Goal: Transaction & Acquisition: Purchase product/service

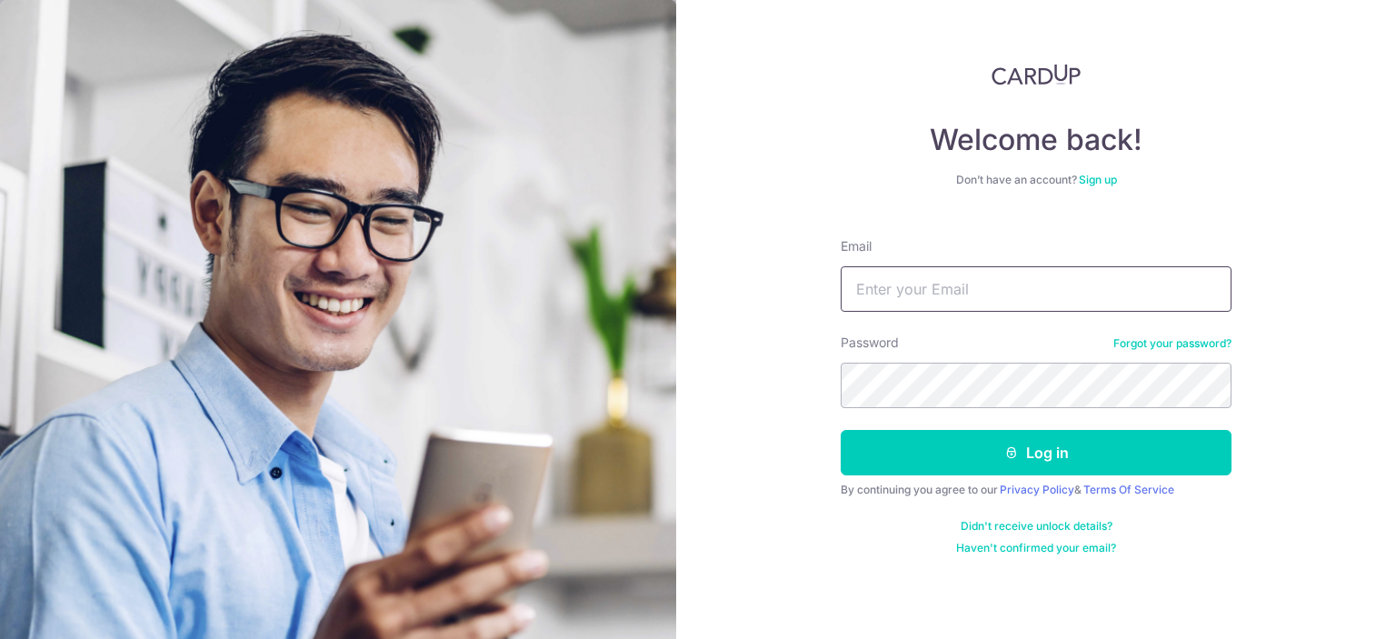
click at [988, 297] on input "Email" at bounding box center [1036, 288] width 391 height 45
type input "[EMAIL_ADDRESS][DOMAIN_NAME]"
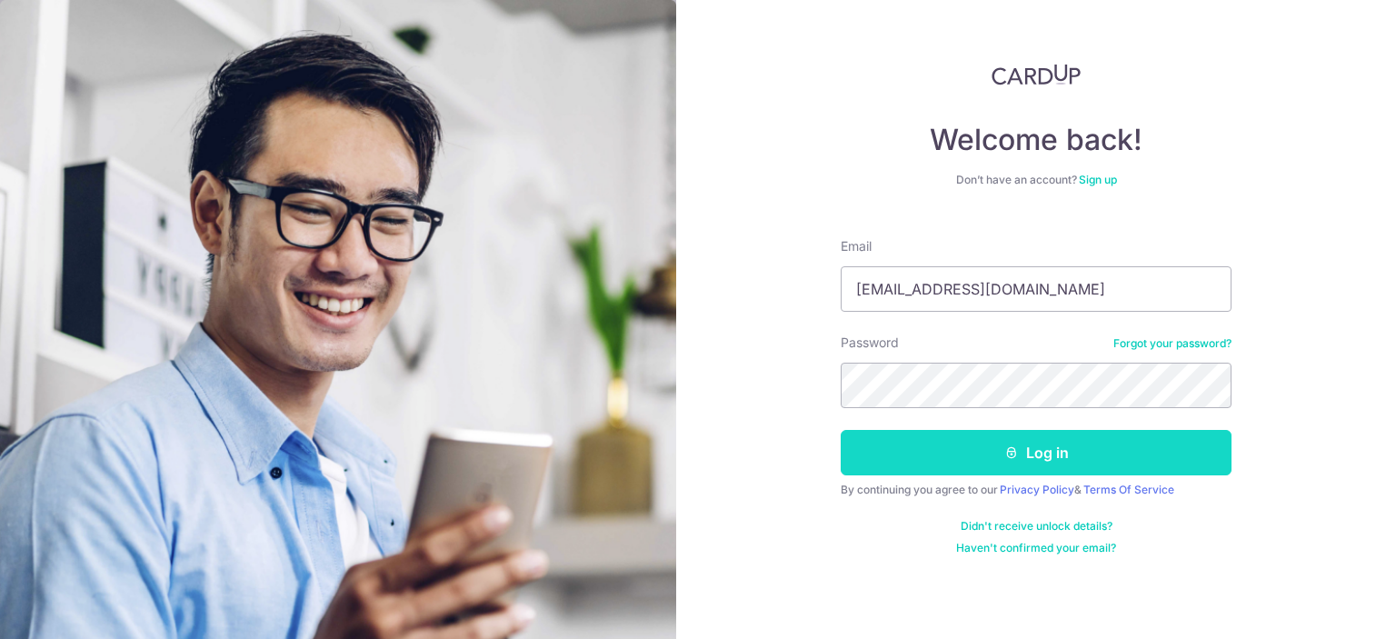
click at [1084, 451] on button "Log in" at bounding box center [1036, 452] width 391 height 45
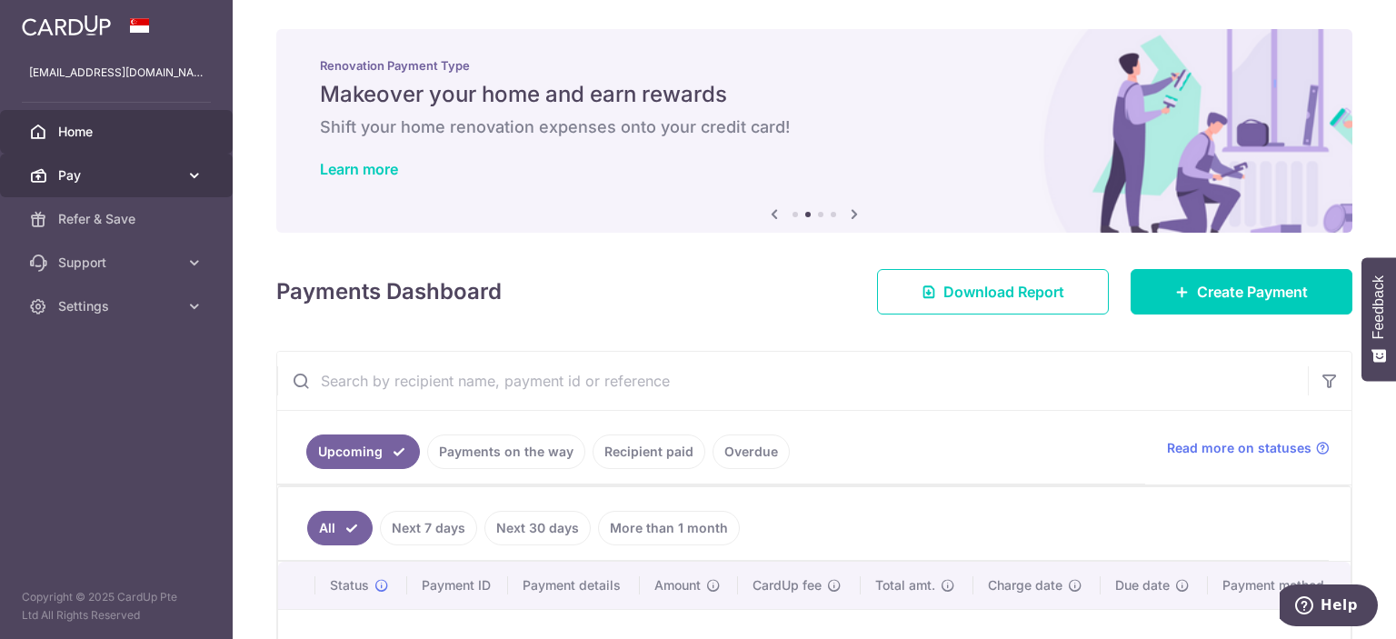
click at [193, 179] on icon at bounding box center [194, 175] width 18 height 18
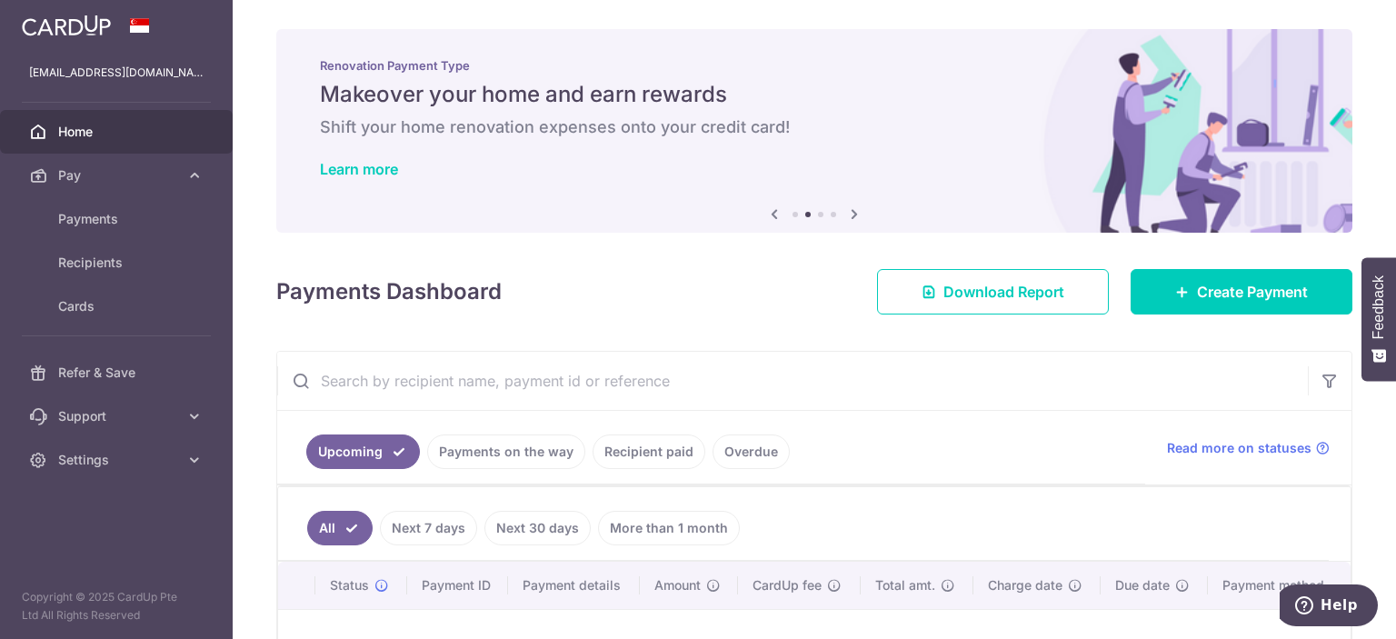
click at [627, 314] on div "× Pause Schedule Pause all future payments in this series Pause just this one p…" at bounding box center [814, 319] width 1163 height 639
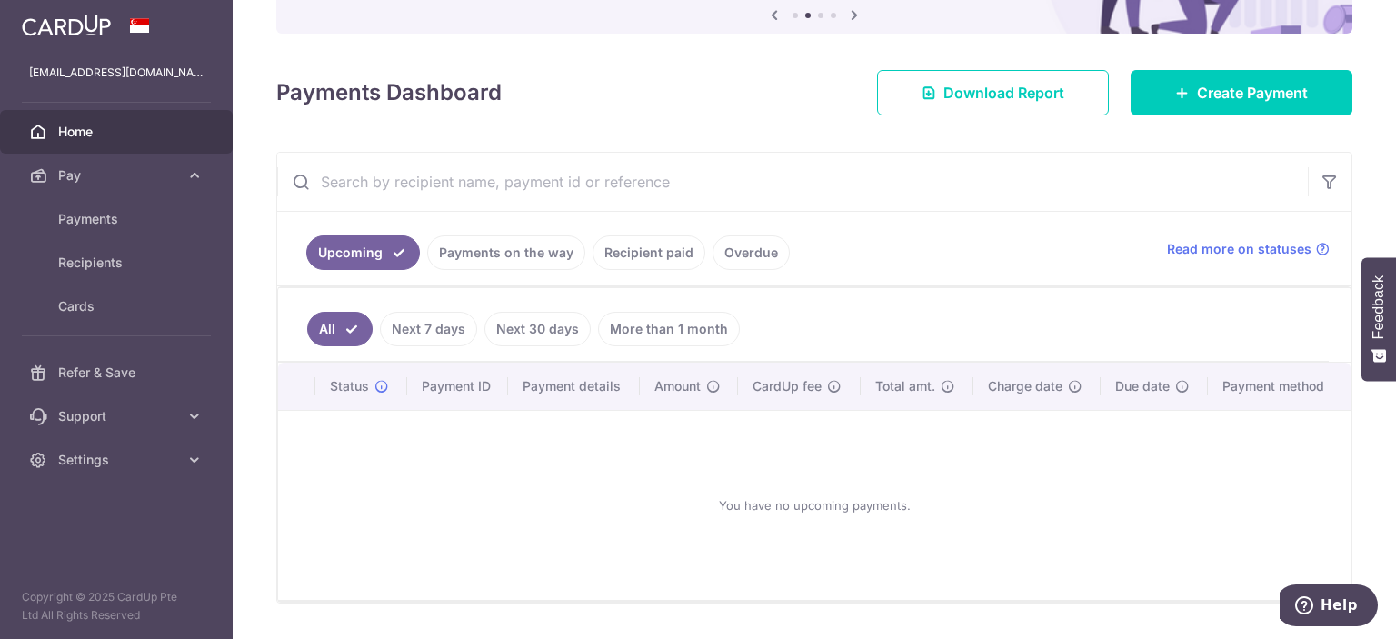
scroll to position [211, 0]
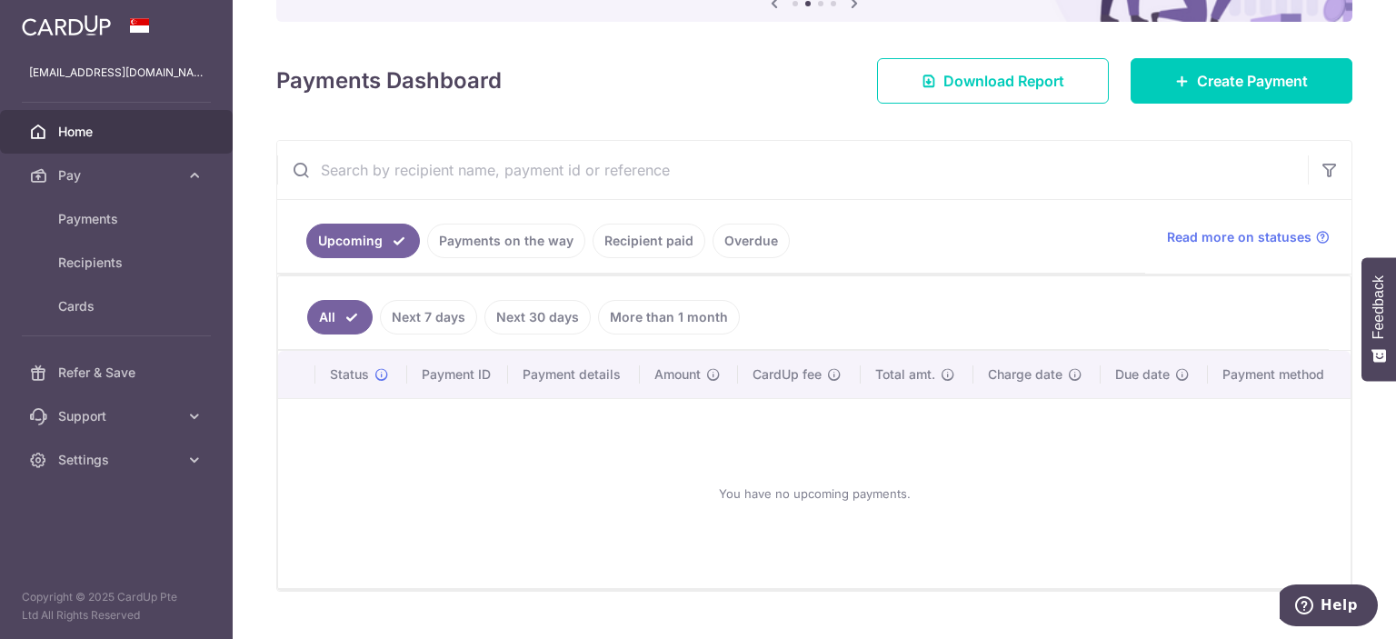
click at [610, 243] on link "Recipient paid" at bounding box center [649, 241] width 113 height 35
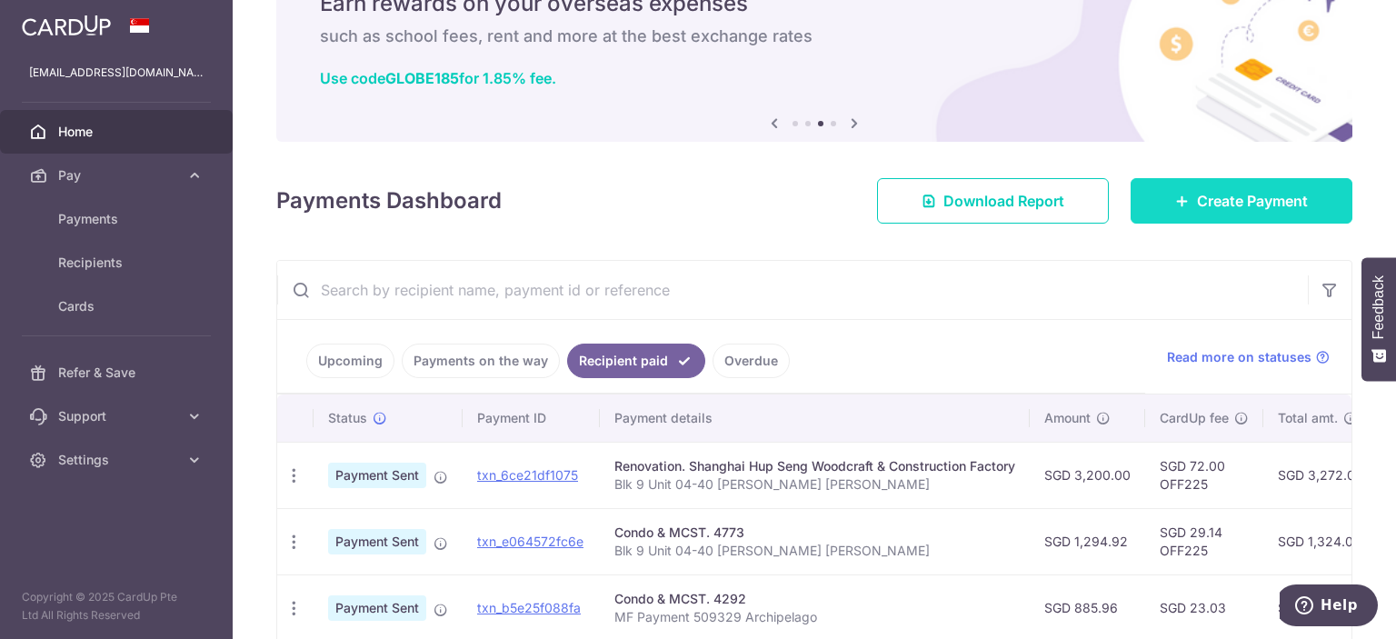
click at [1278, 201] on span "Create Payment" at bounding box center [1252, 201] width 111 height 22
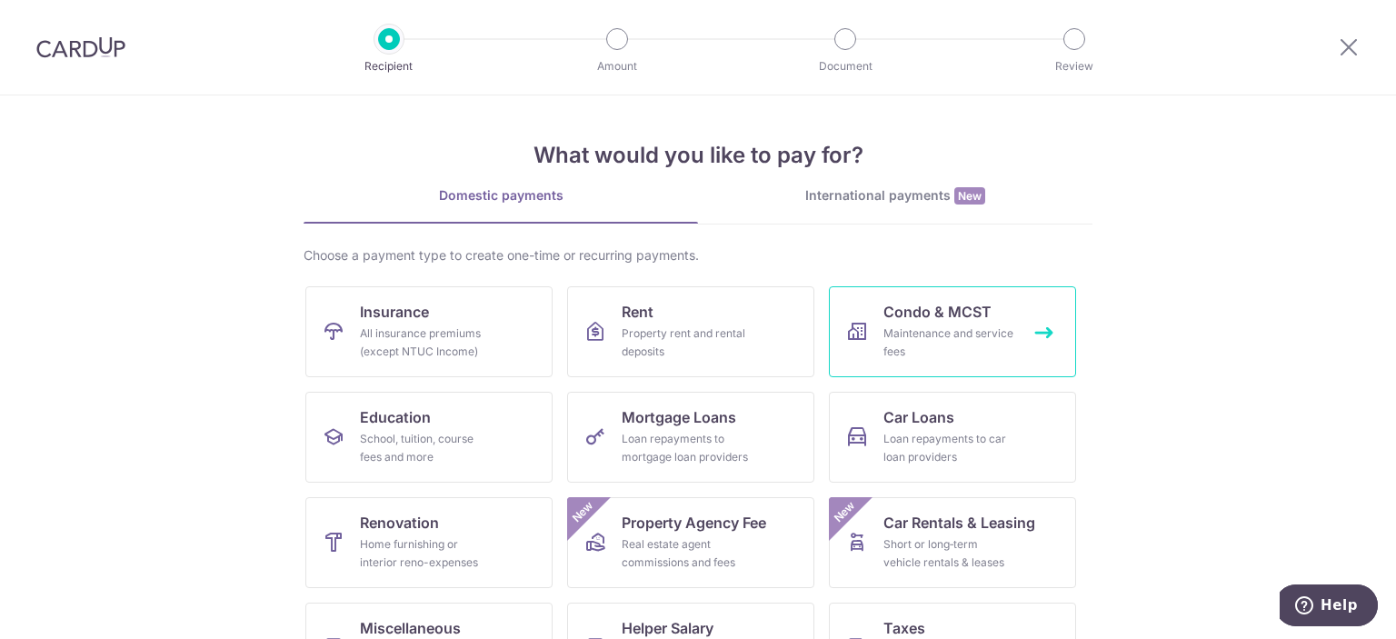
click at [999, 355] on div "Maintenance and service fees" at bounding box center [948, 342] width 131 height 36
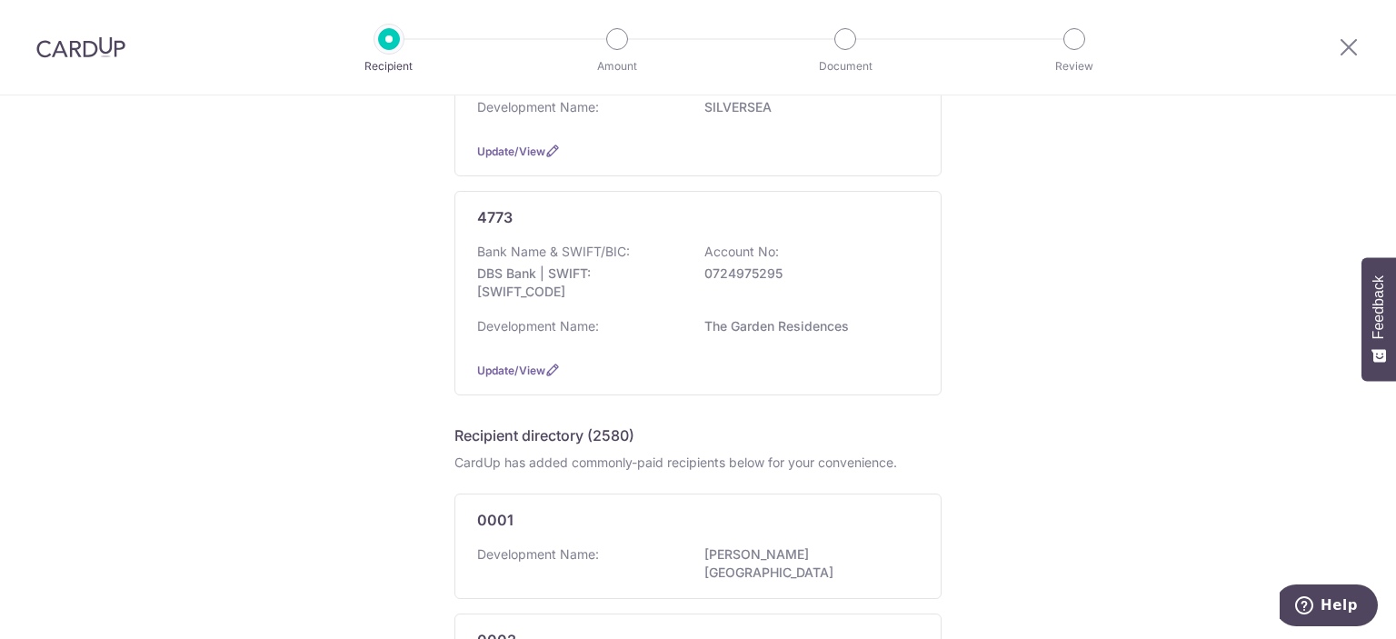
scroll to position [291, 0]
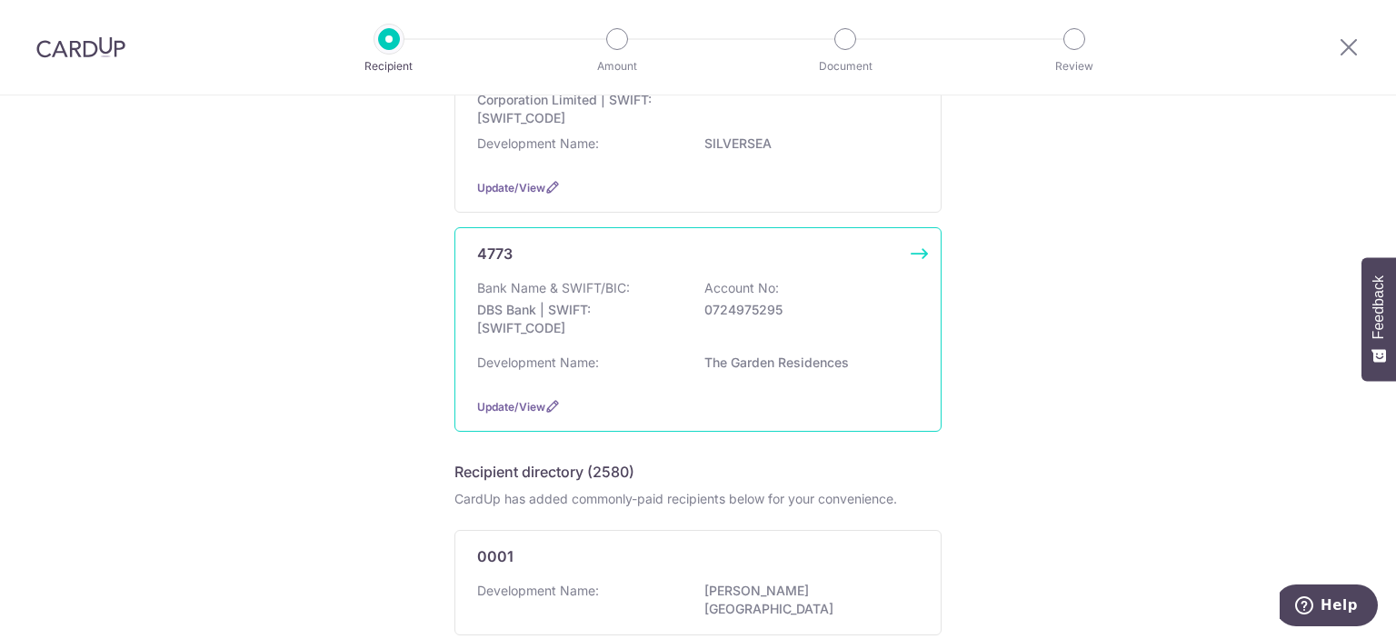
click at [889, 326] on div "Bank Name & SWIFT/BIC: DBS Bank | SWIFT: DBSSSGSGXXX Account No: 0724975295" at bounding box center [698, 312] width 442 height 67
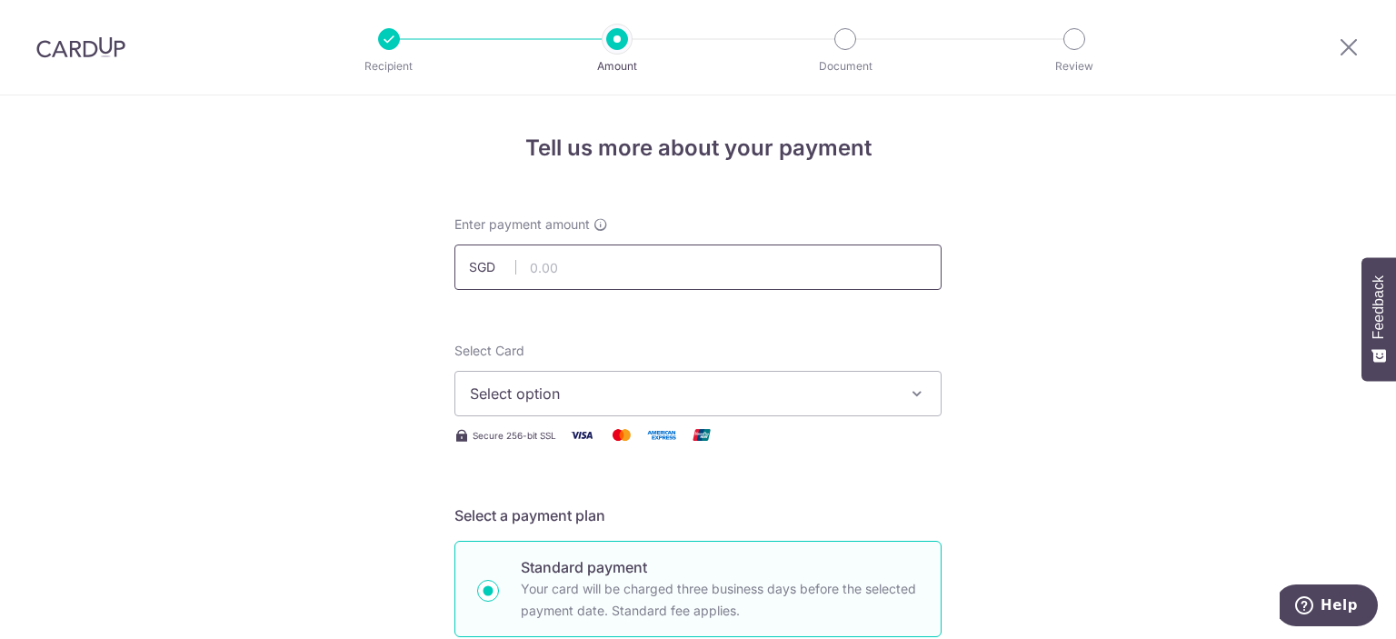
click at [753, 267] on input "text" at bounding box center [697, 266] width 487 height 45
type input "1,294.92"
click at [843, 392] on span "Select option" at bounding box center [682, 394] width 424 height 22
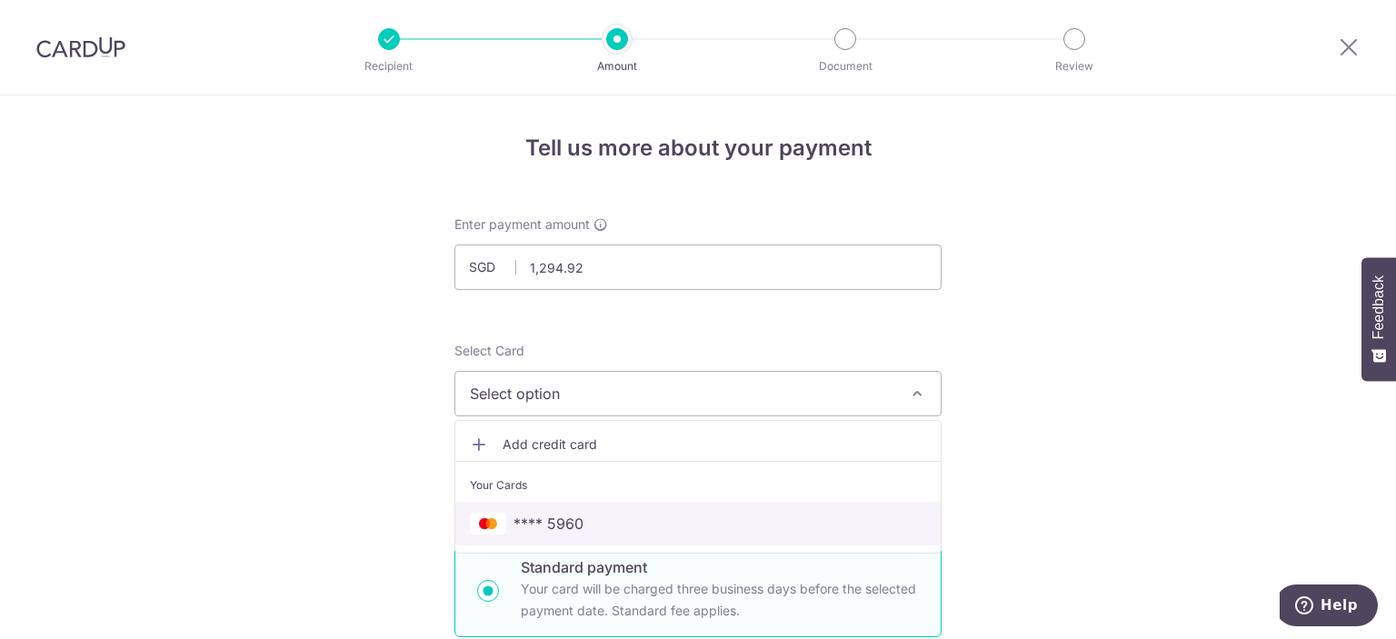
click at [698, 524] on span "**** 5960" at bounding box center [698, 524] width 456 height 22
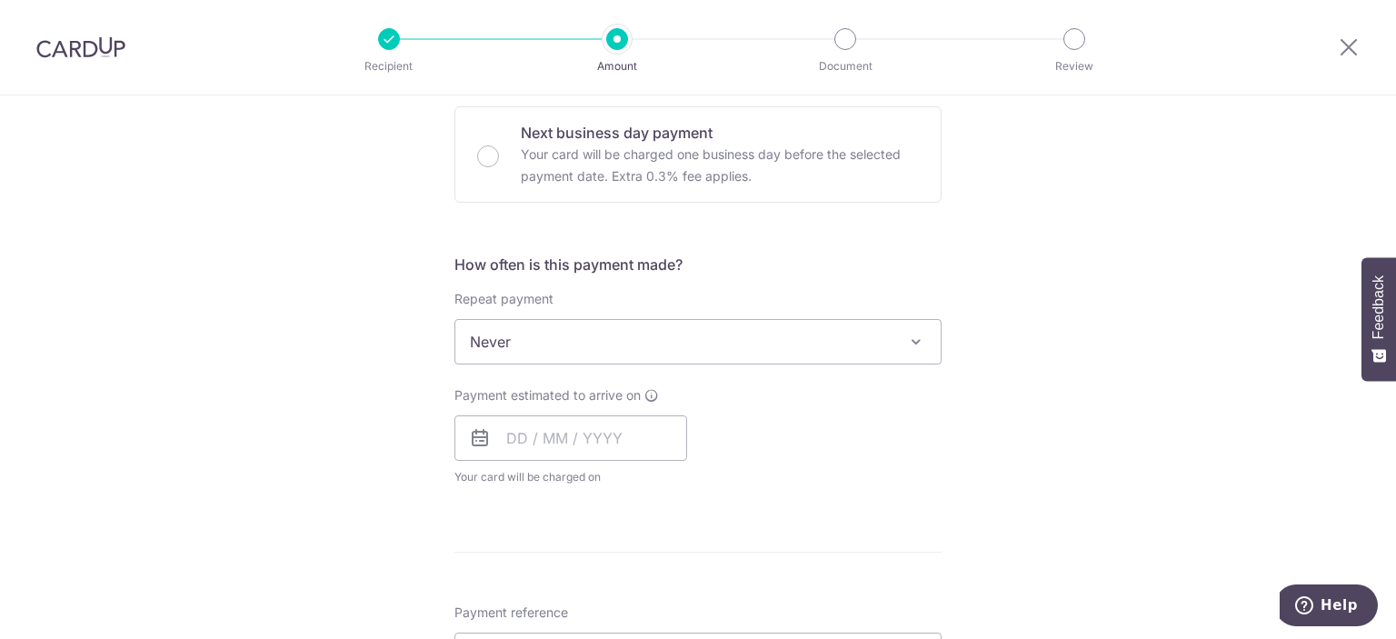
scroll to position [582, 0]
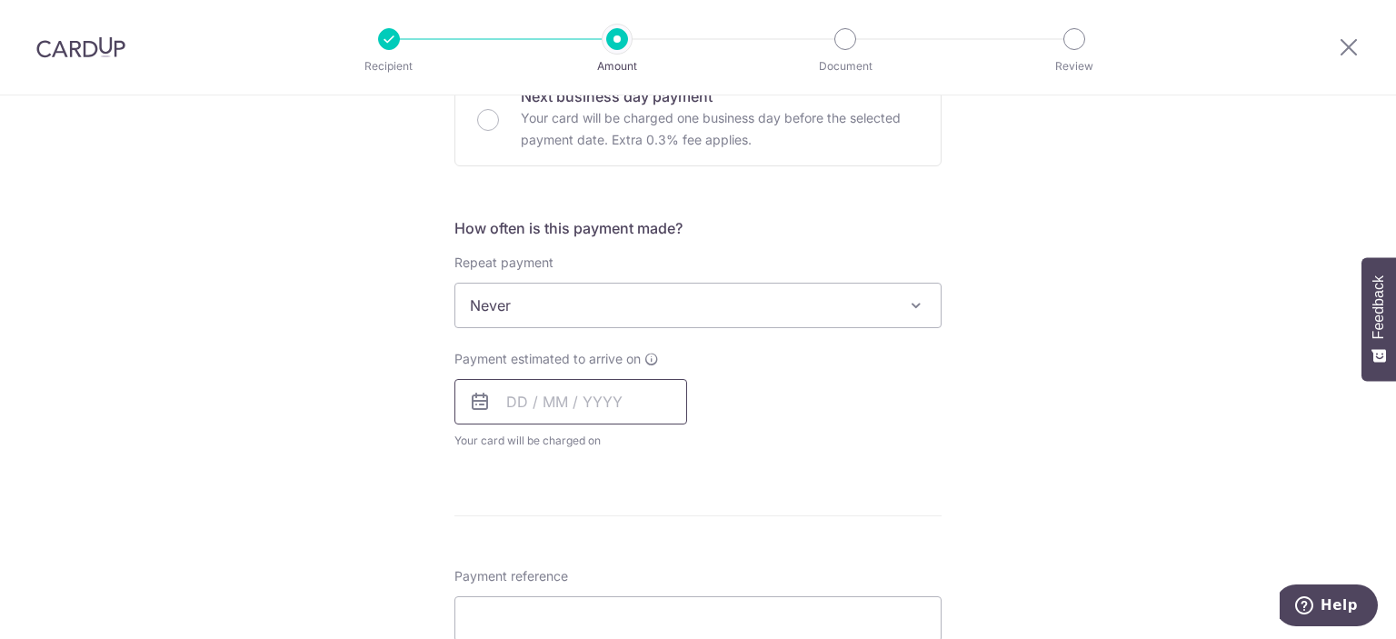
click at [509, 399] on input "text" at bounding box center [570, 401] width 233 height 45
click at [631, 566] on link "9" at bounding box center [637, 567] width 29 height 29
type input "[DATE]"
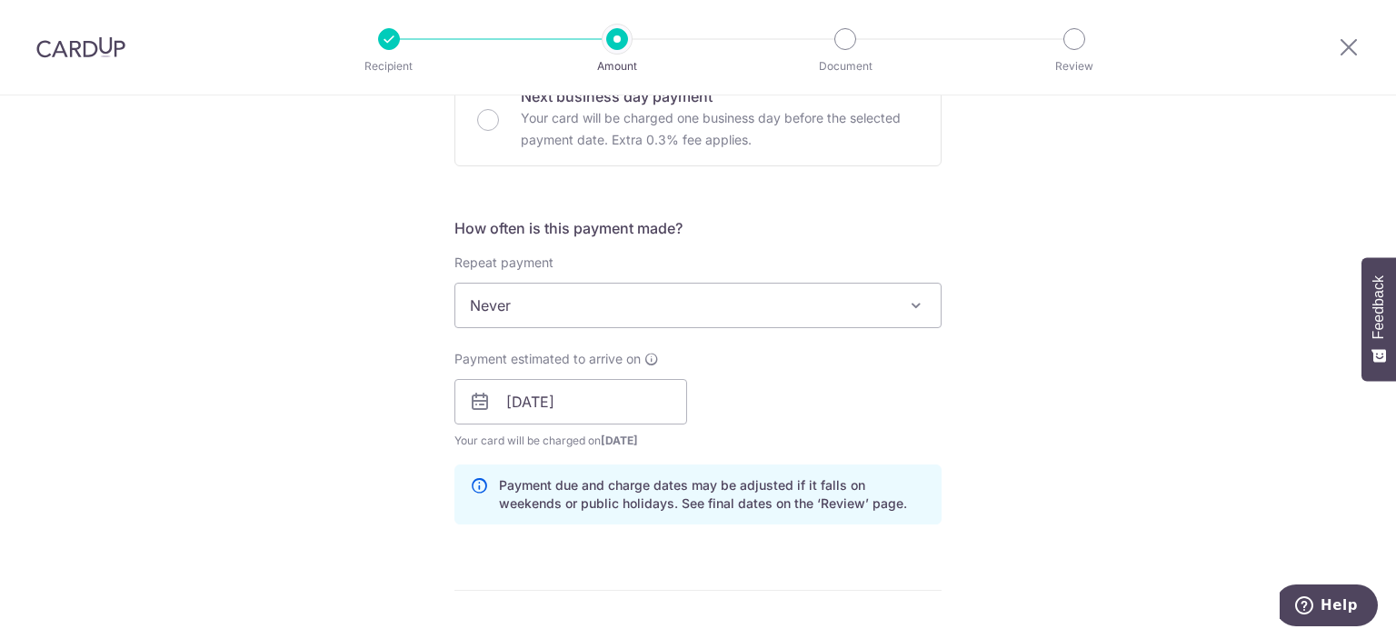
click at [1001, 403] on div "Tell us more about your payment Enter payment amount SGD 1,294.92 1294.92 Selec…" at bounding box center [698, 373] width 1396 height 1719
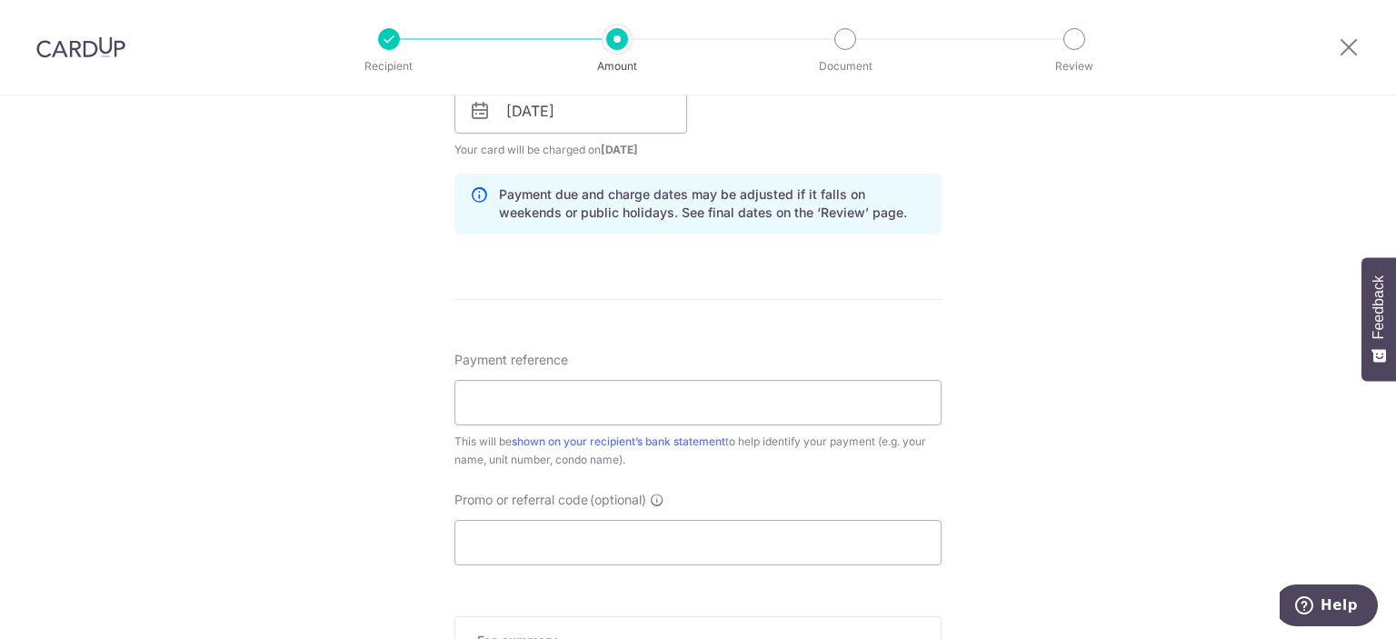
scroll to position [909, 0]
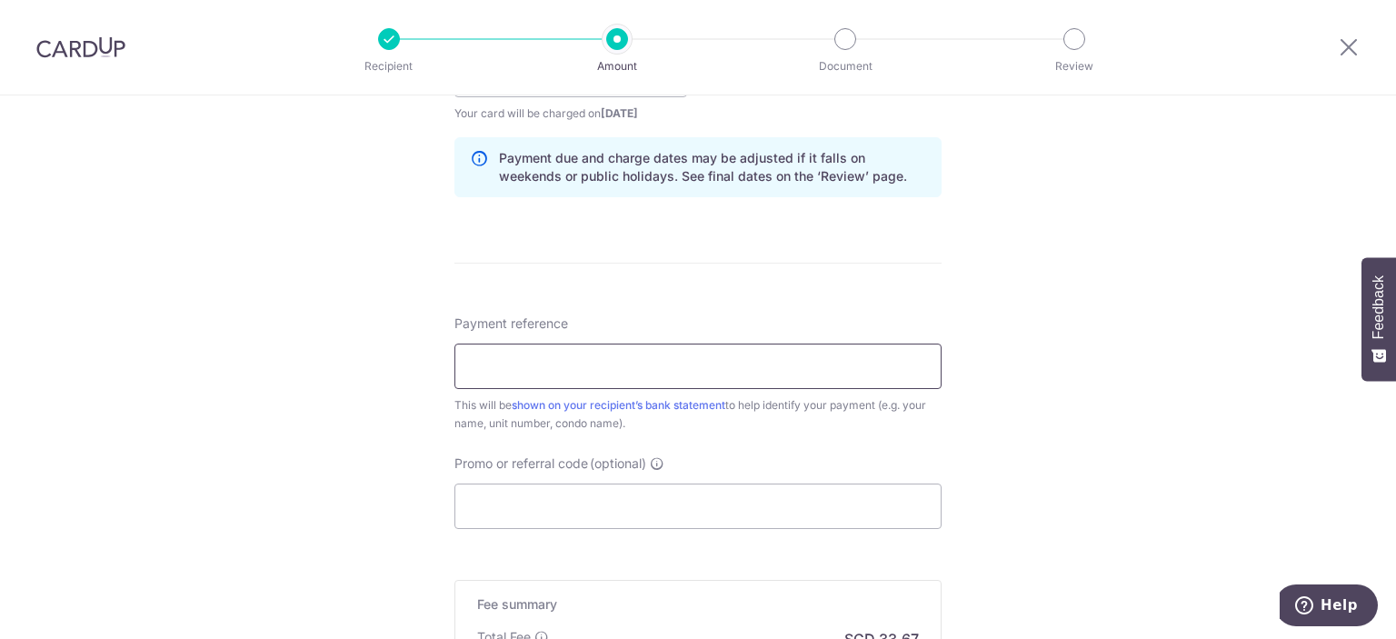
click at [850, 361] on input "Payment reference" at bounding box center [697, 366] width 487 height 45
click at [1007, 370] on div "Tell us more about your payment Enter payment amount SGD 1,294.92 1294.92 Selec…" at bounding box center [698, 46] width 1396 height 1719
click at [601, 361] on input "Blk 9 #04-40" at bounding box center [697, 366] width 487 height 45
type input "Blk 9 #04-40 The Garden Residences"
click at [1076, 384] on div "Tell us more about your payment Enter payment amount SGD 1,294.92 1294.92 Selec…" at bounding box center [698, 46] width 1396 height 1719
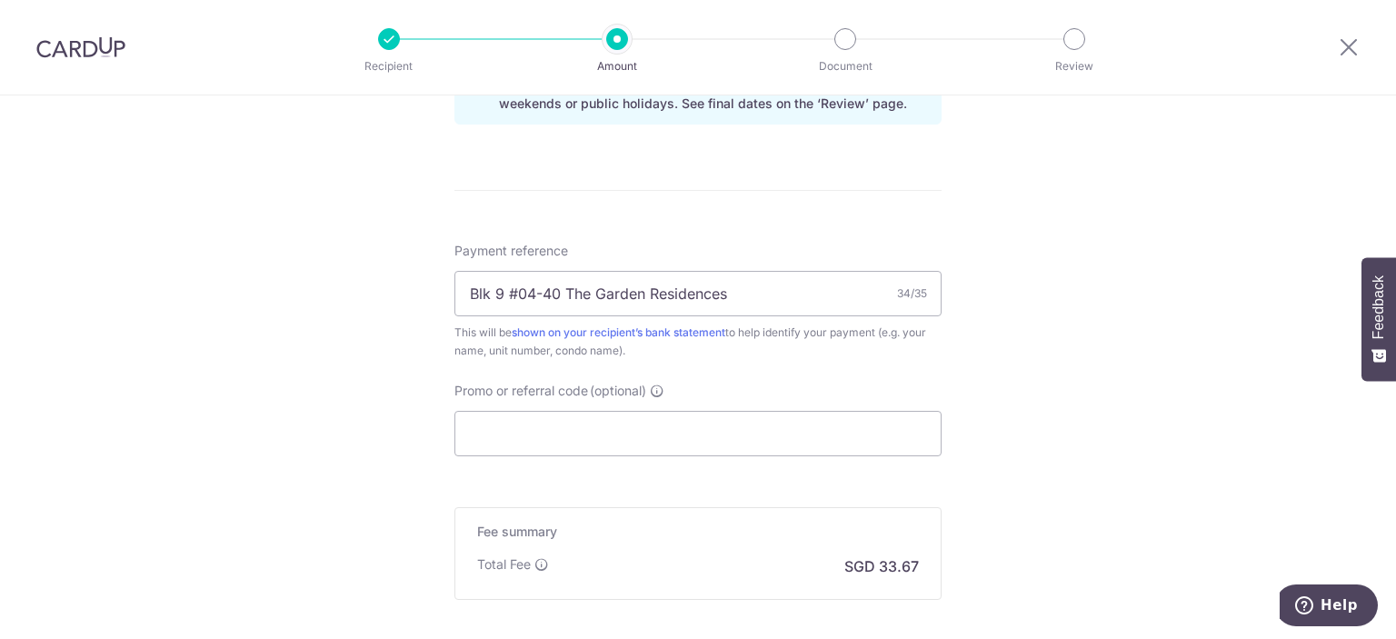
scroll to position [1018, 0]
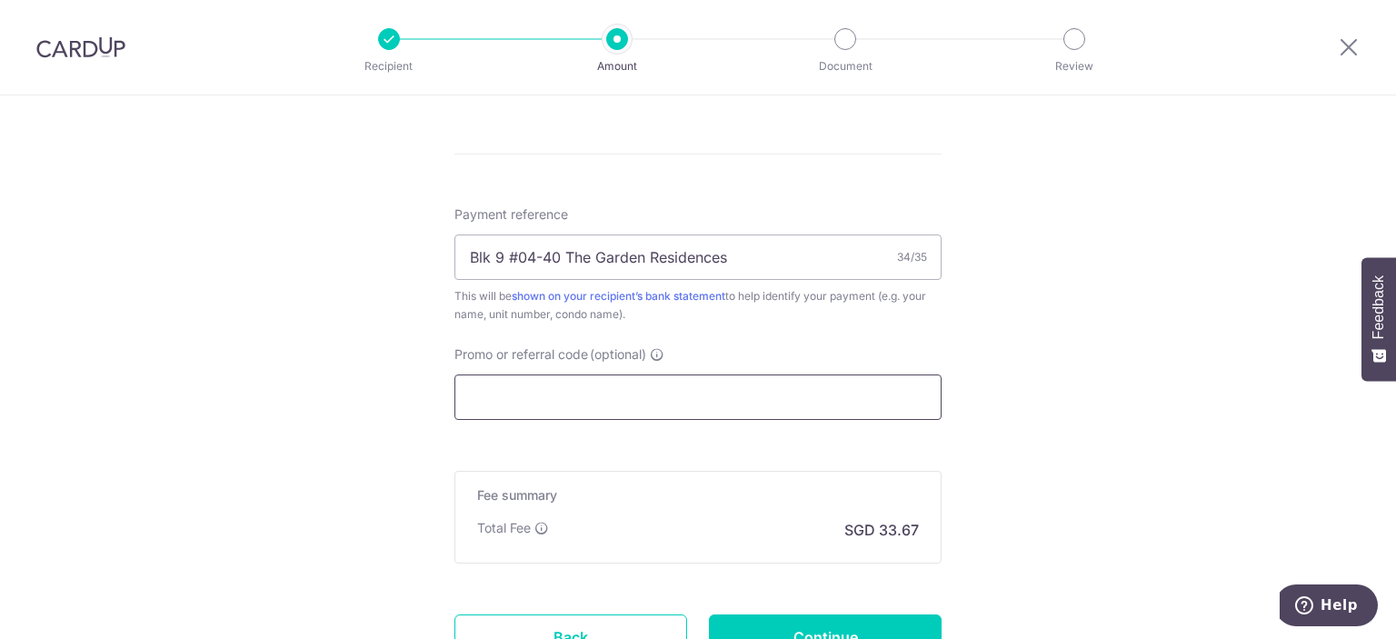
click at [636, 398] on input "Promo or referral code (optional)" at bounding box center [697, 396] width 487 height 45
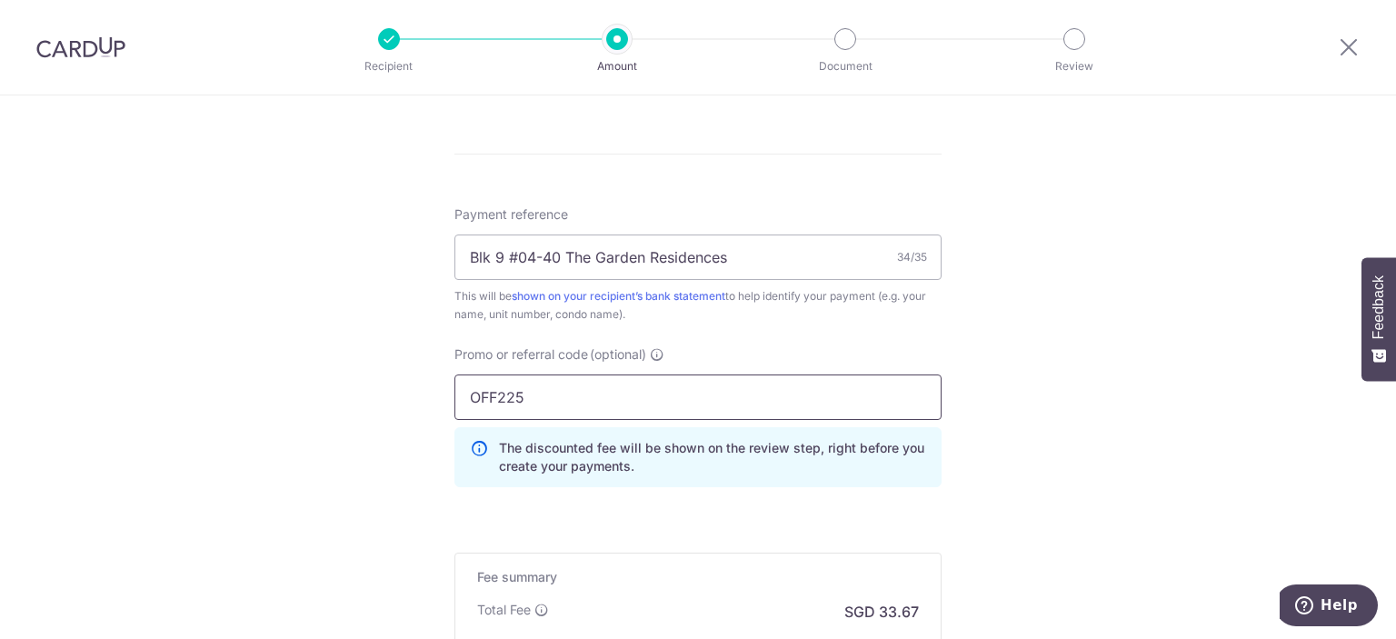
type input "OFF225"
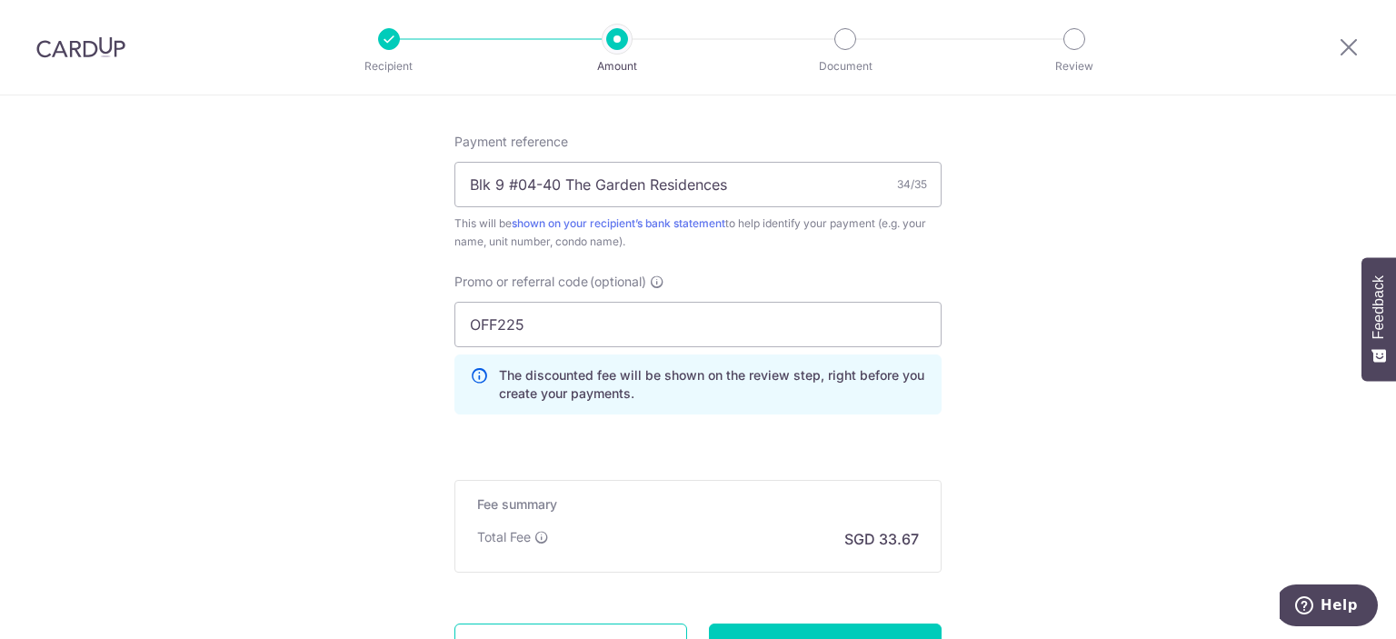
scroll to position [1127, 0]
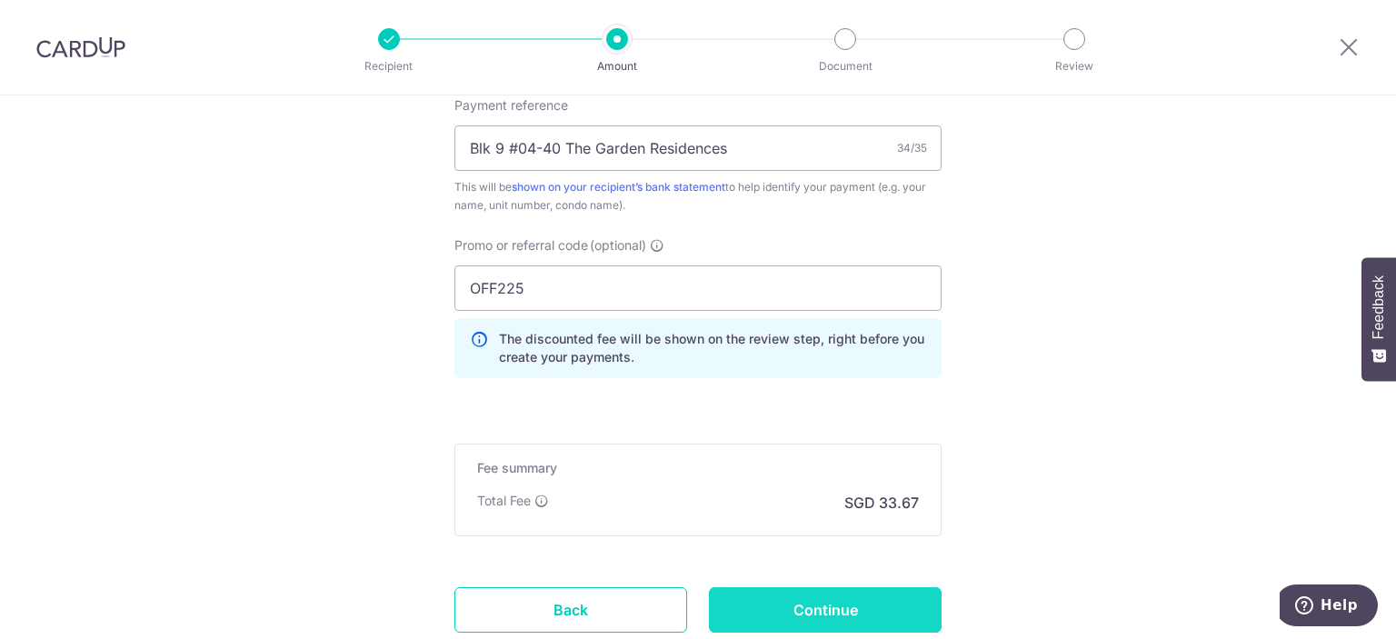
click at [856, 608] on input "Continue" at bounding box center [825, 609] width 233 height 45
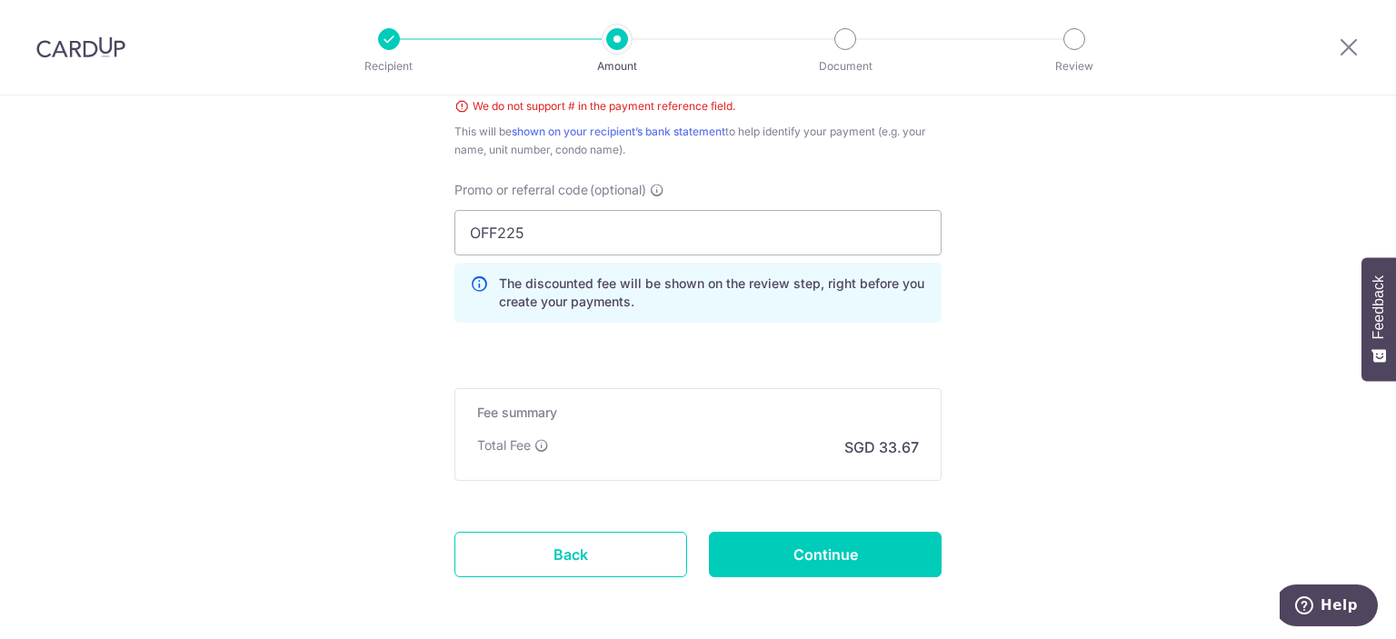
scroll to position [1026, 0]
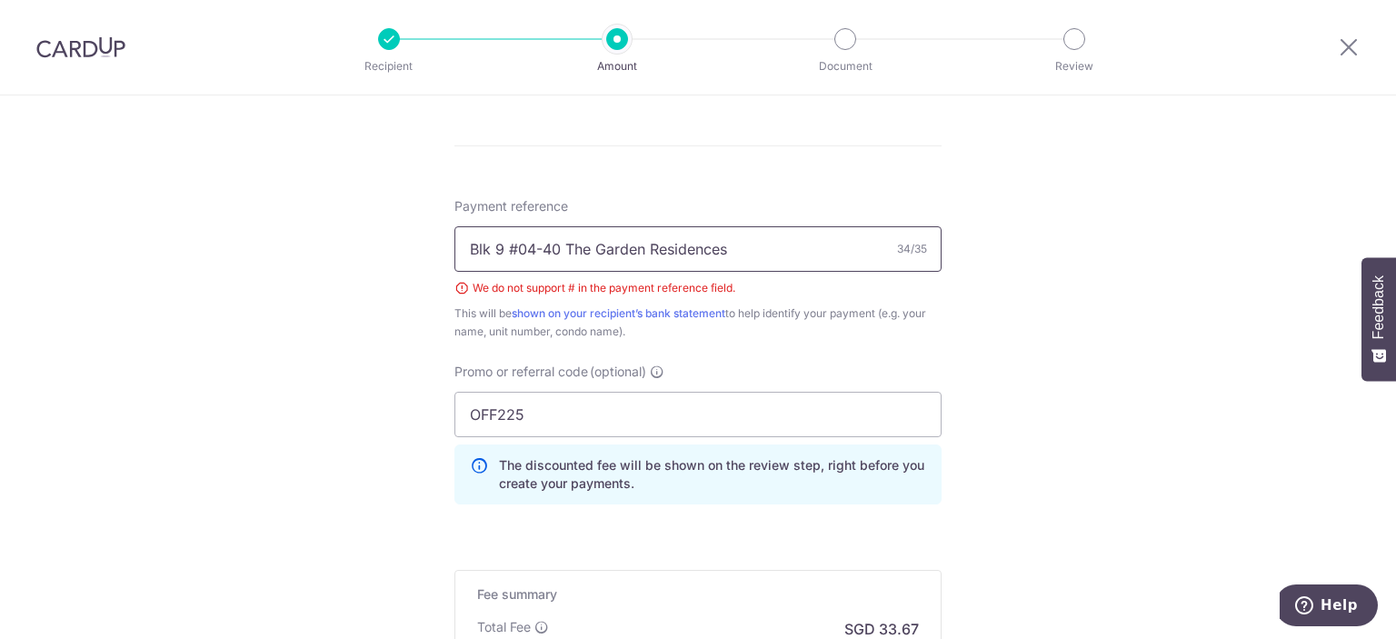
click at [745, 245] on input "Blk 9 #04-40 The Garden Residences" at bounding box center [697, 248] width 487 height 45
type input "B"
type input "Blk 9 Unit04-40 TheGardenResidences"
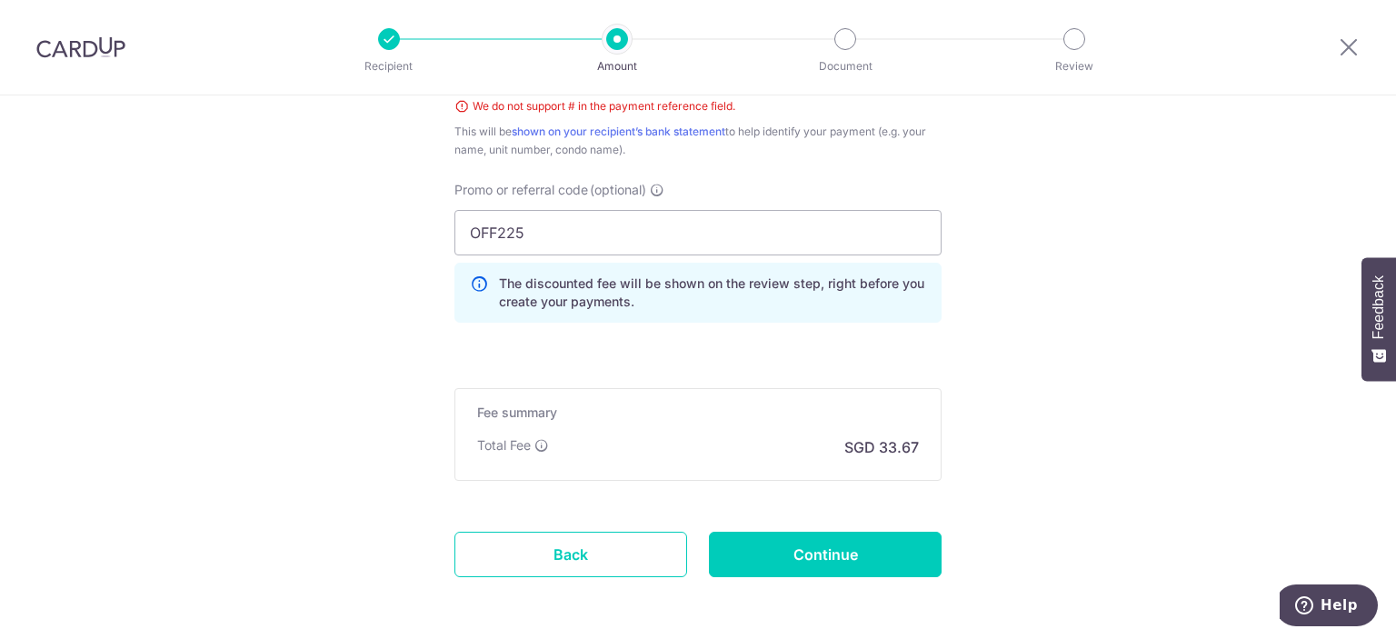
scroll to position [1244, 0]
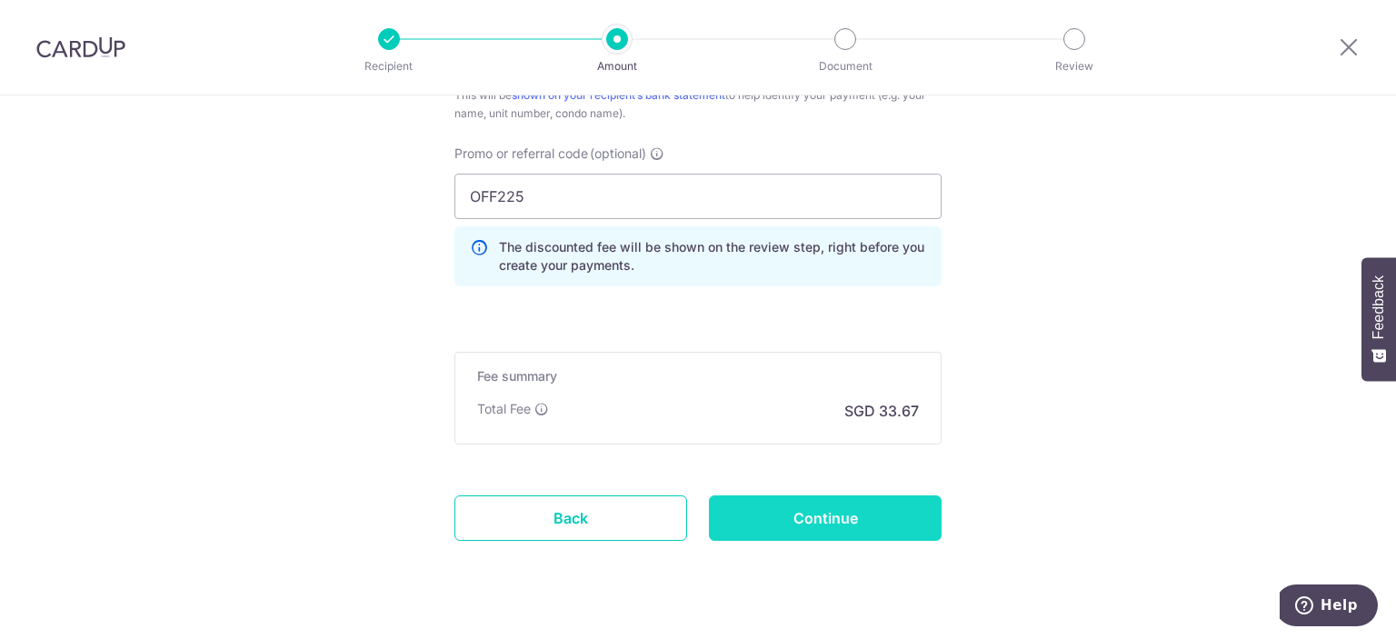
click at [880, 521] on input "Continue" at bounding box center [825, 517] width 233 height 45
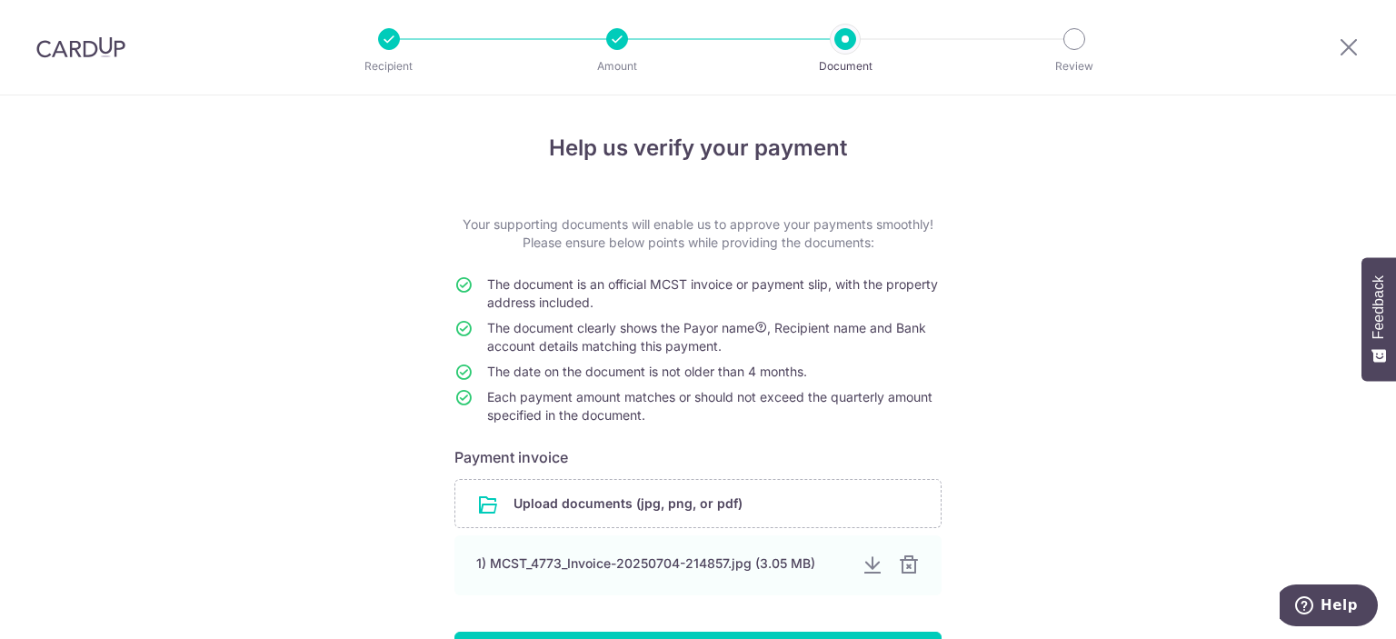
click at [1080, 315] on div "Help us verify your payment Your supporting documents will enable us to approve…" at bounding box center [698, 441] width 1396 height 693
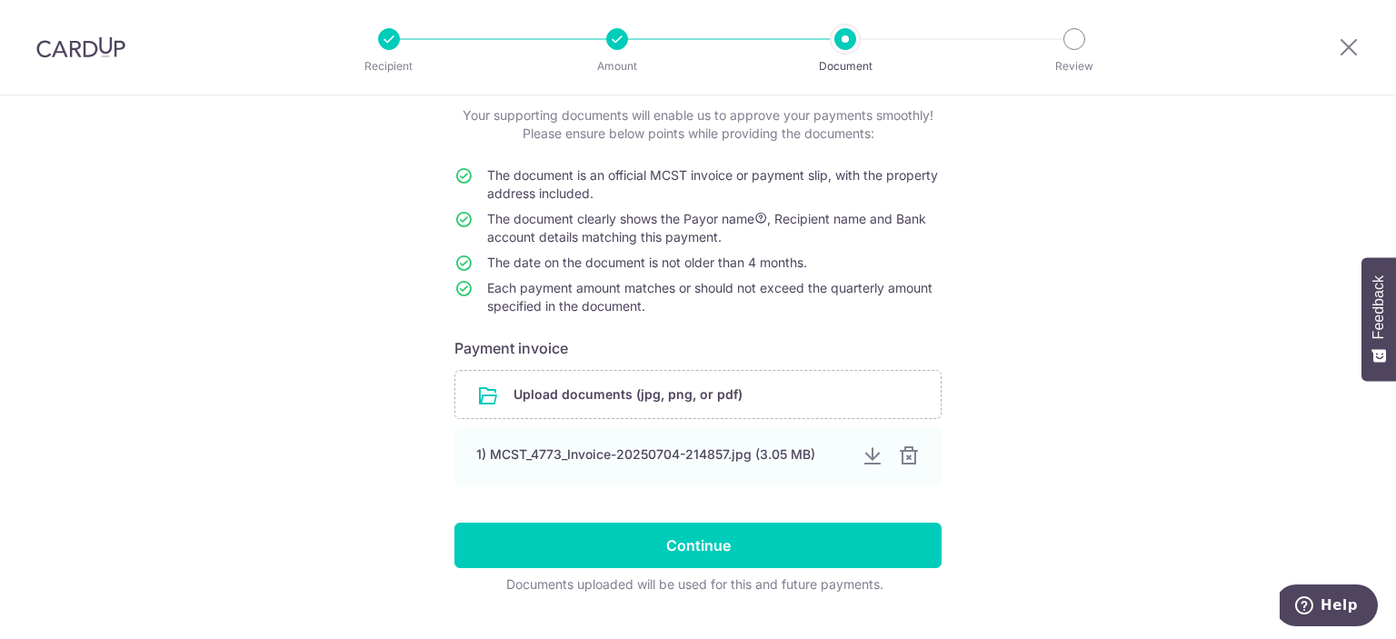
scroll to position [145, 0]
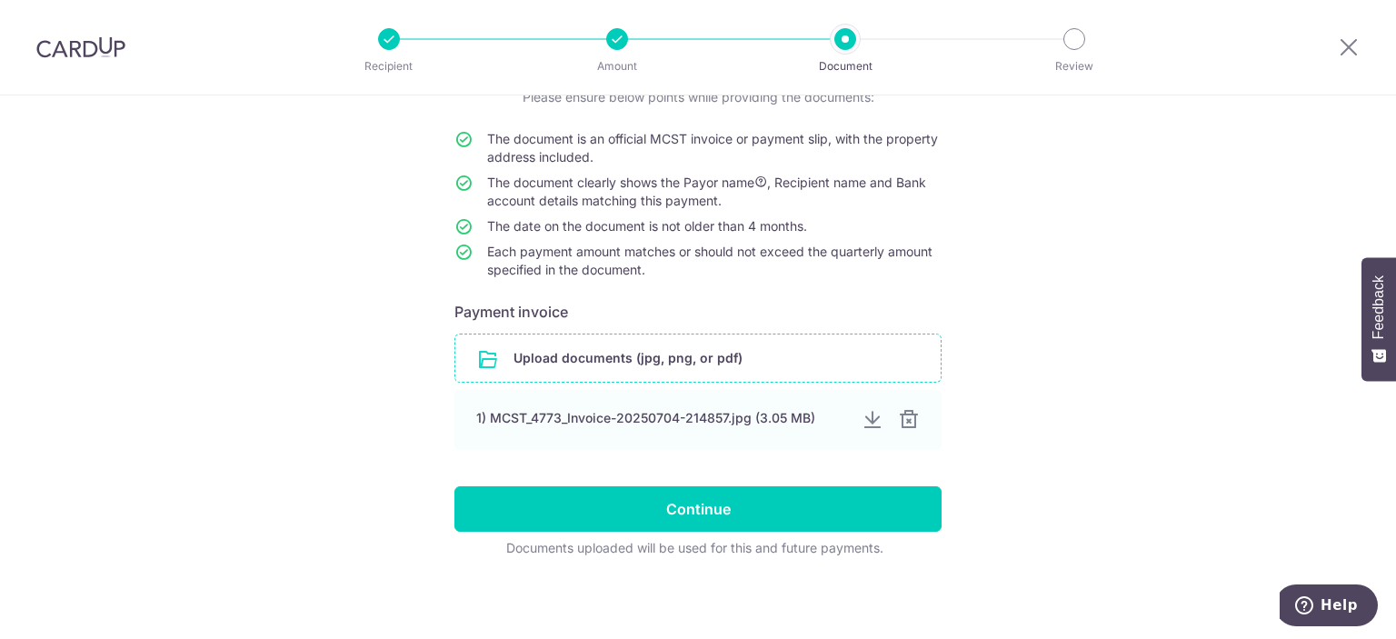
click at [784, 382] on input "file" at bounding box center [697, 357] width 485 height 47
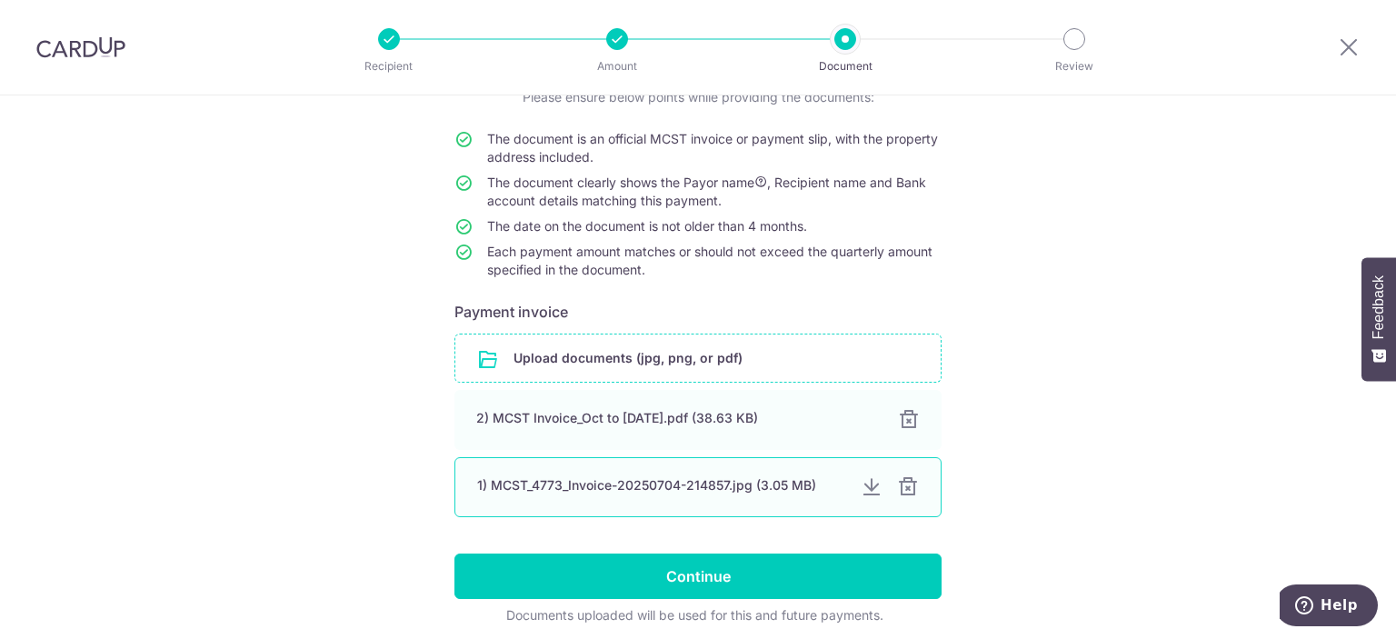
click at [899, 498] on div at bounding box center [908, 487] width 22 height 22
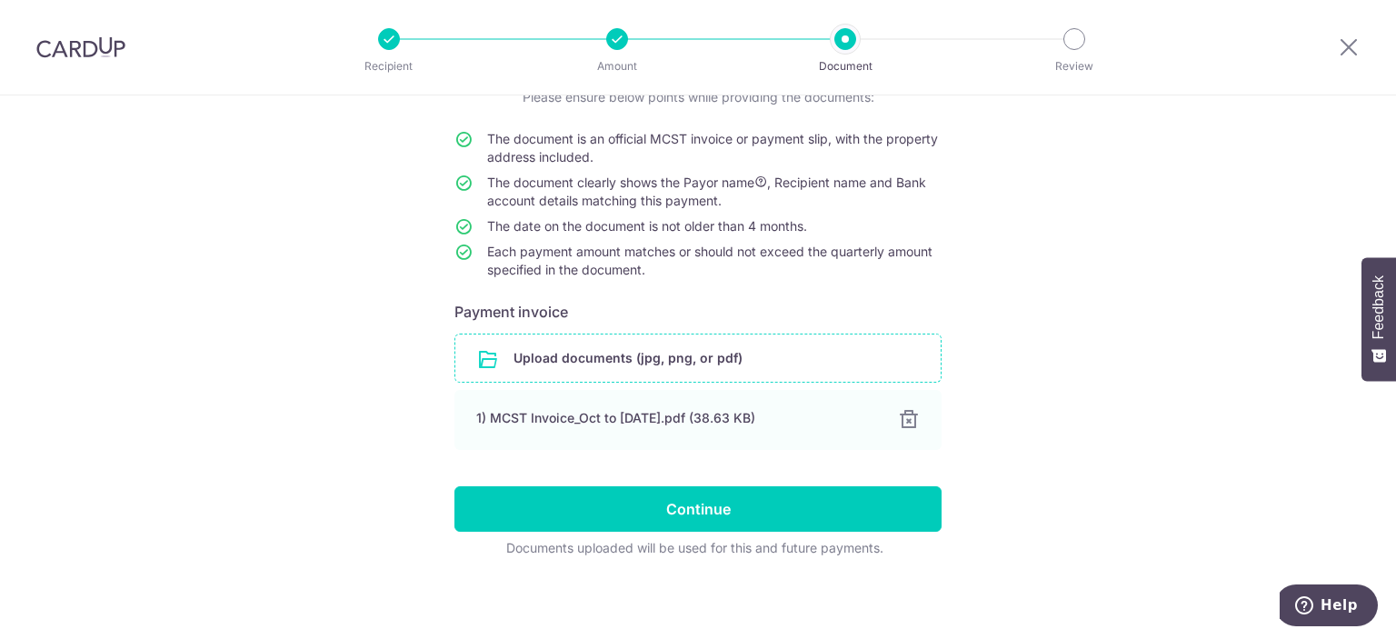
click at [1038, 424] on div "Help us verify your payment Your supporting documents will enable us to approve…" at bounding box center [698, 296] width 1396 height 693
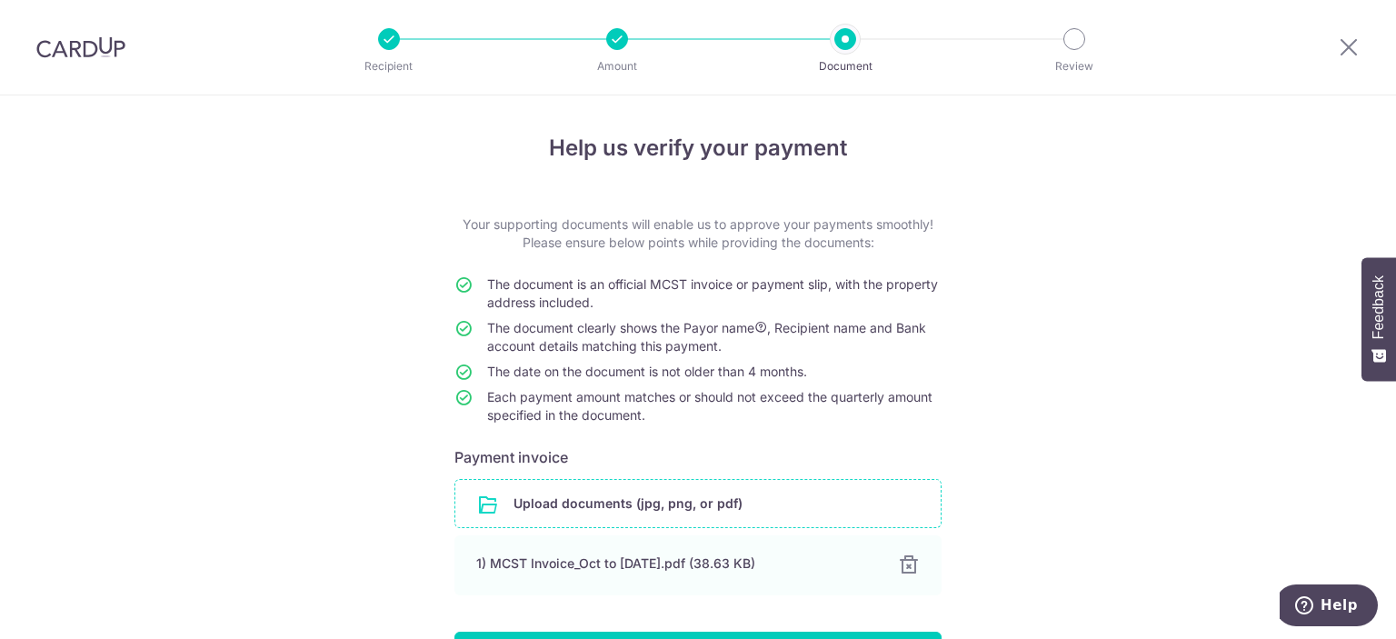
click at [1035, 336] on div "Help us verify your payment Your supporting documents will enable us to approve…" at bounding box center [698, 441] width 1396 height 693
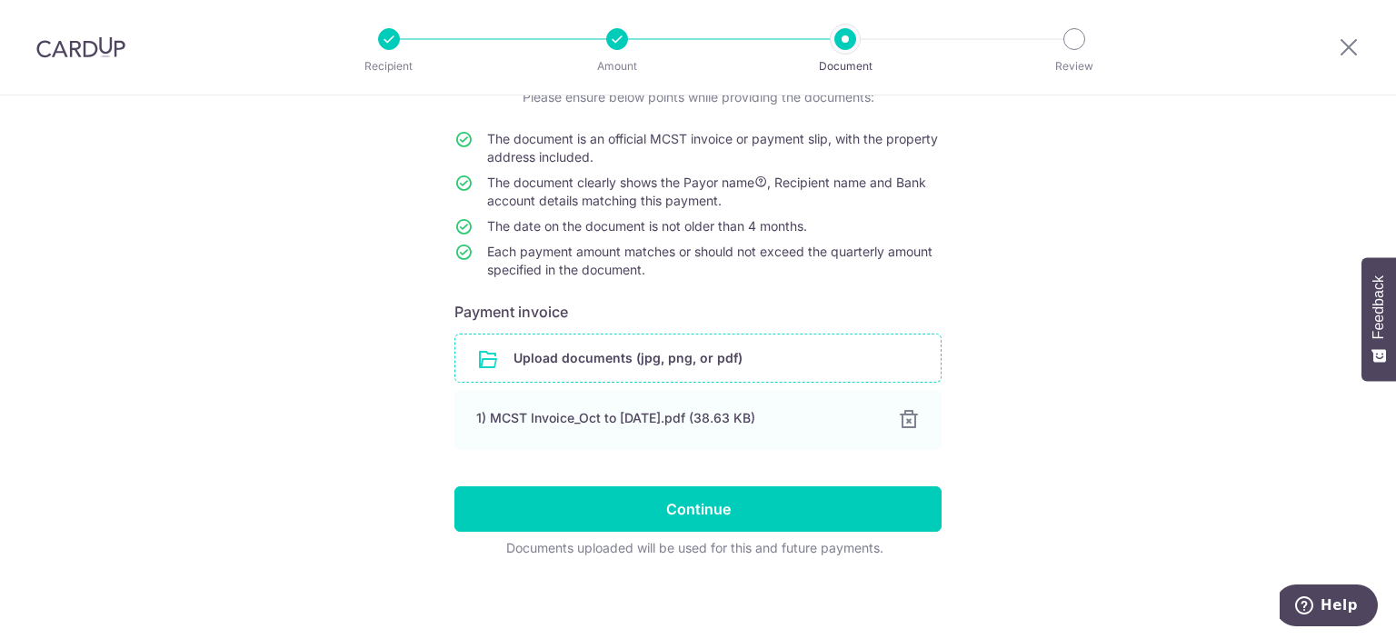
scroll to position [166, 0]
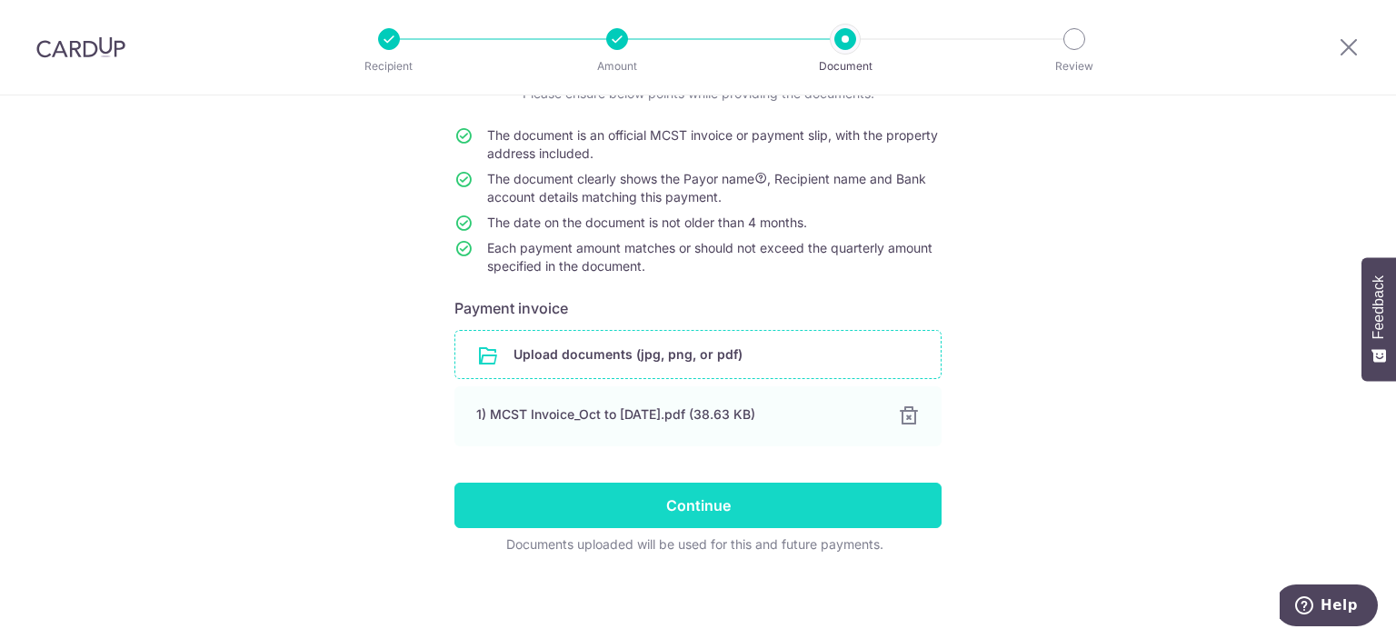
click at [781, 504] on input "Continue" at bounding box center [697, 505] width 487 height 45
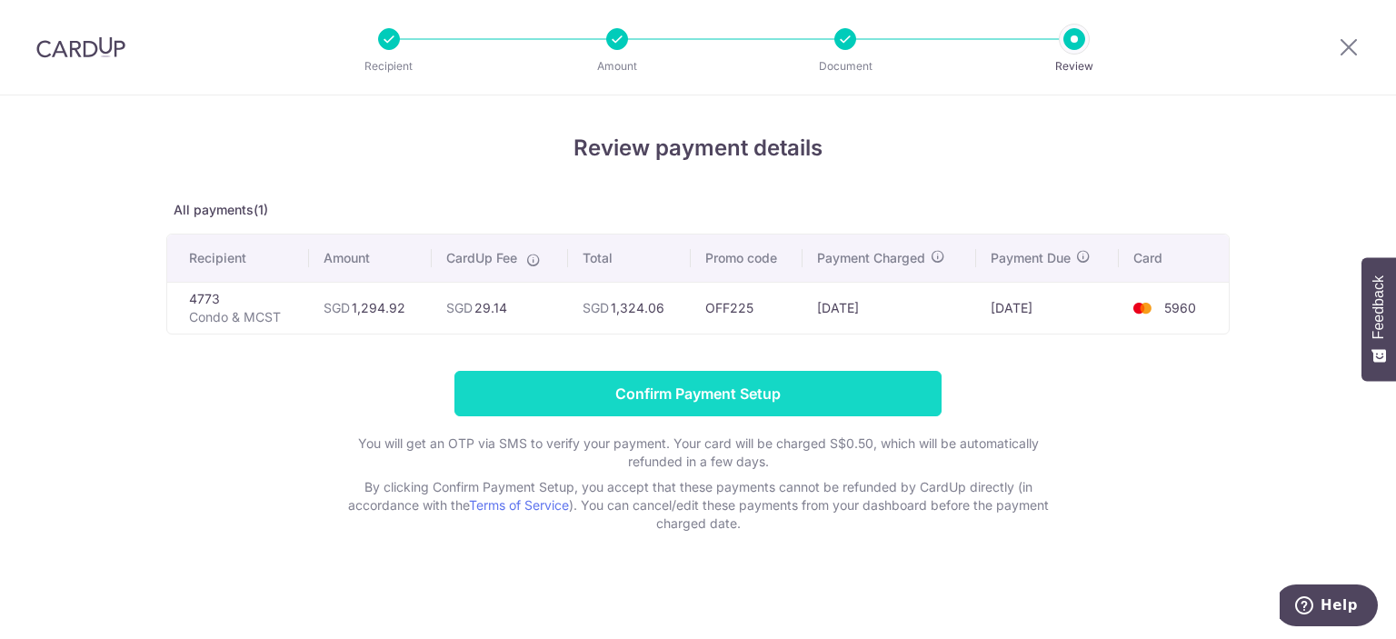
click at [807, 385] on input "Confirm Payment Setup" at bounding box center [697, 393] width 487 height 45
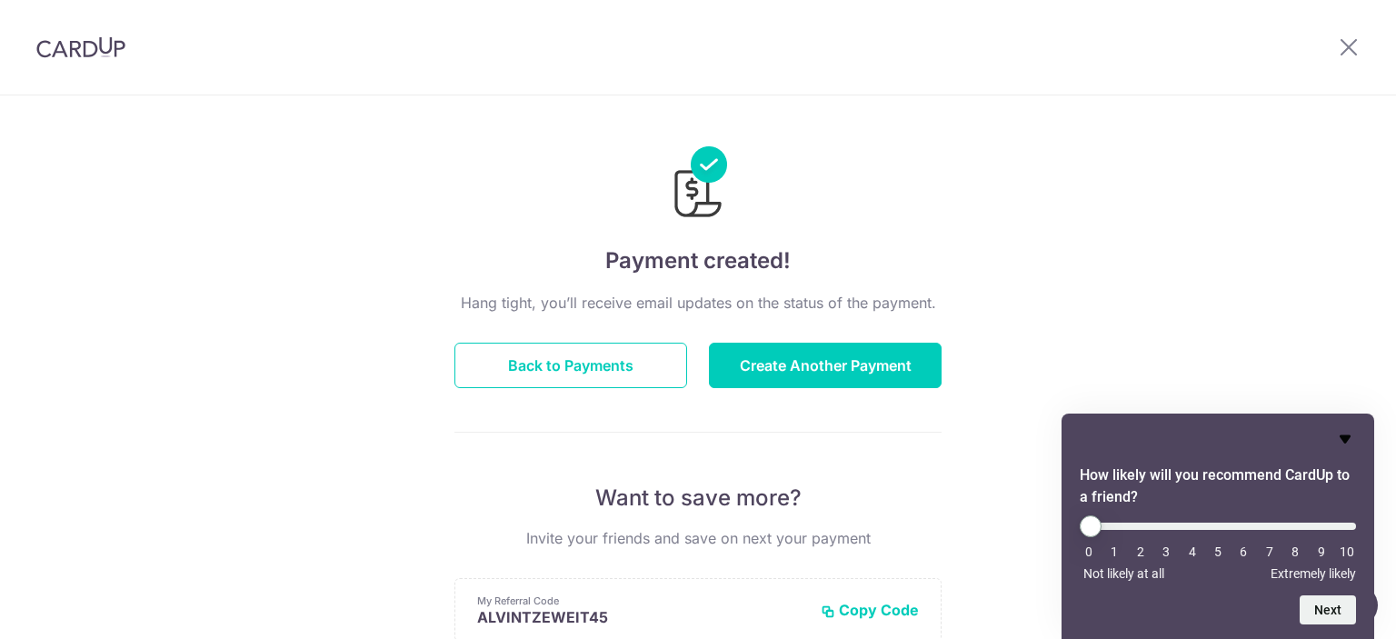
click at [1342, 437] on icon "Hide survey" at bounding box center [1345, 439] width 11 height 8
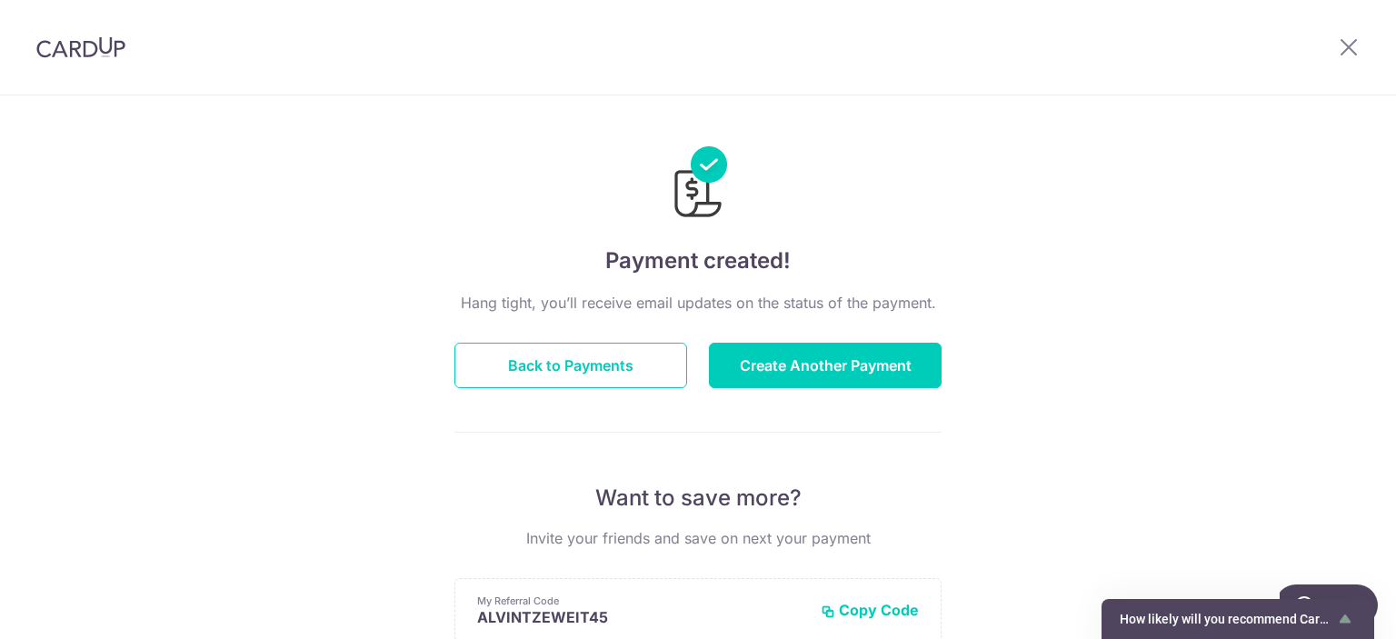
click at [1190, 264] on div "Payment created! Hang tight, you’ll receive email updates on the status of the …" at bounding box center [698, 580] width 1396 height 971
click at [1342, 49] on icon at bounding box center [1349, 46] width 22 height 23
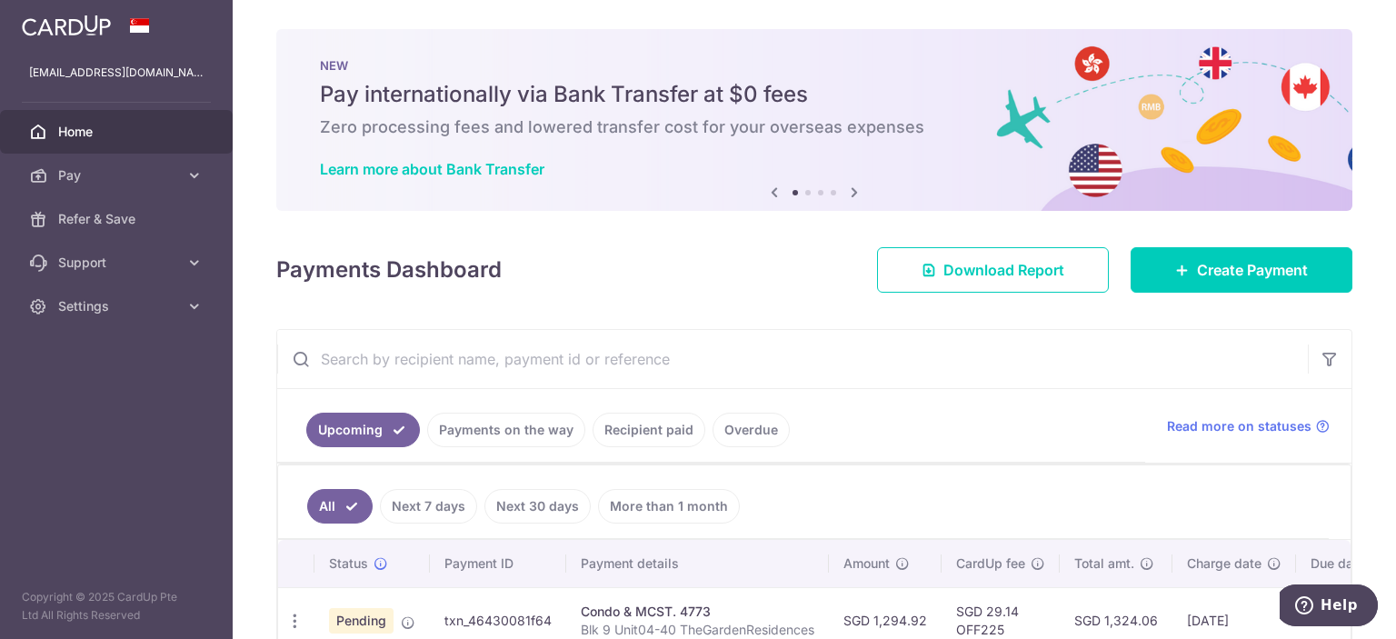
click at [792, 314] on div "× Pause Schedule Pause all future payments in this series Pause just this one p…" at bounding box center [814, 319] width 1163 height 639
click at [195, 300] on icon at bounding box center [194, 306] width 18 height 18
click at [76, 395] on span "Logout" at bounding box center [118, 393] width 120 height 18
